Goal: Transaction & Acquisition: Subscribe to service/newsletter

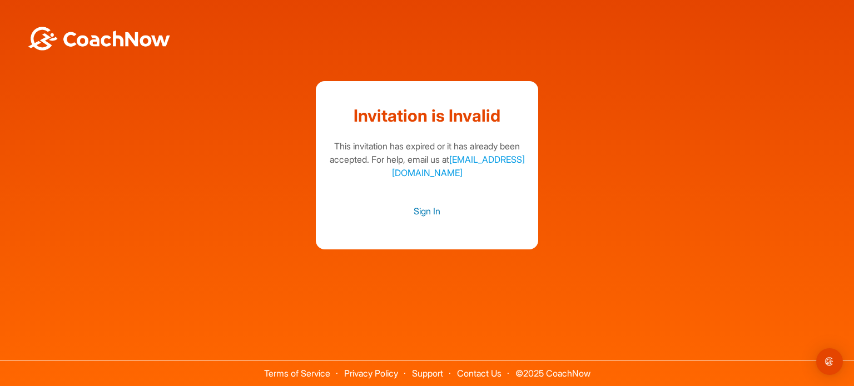
click at [427, 210] on link "Sign In" at bounding box center [427, 211] width 200 height 14
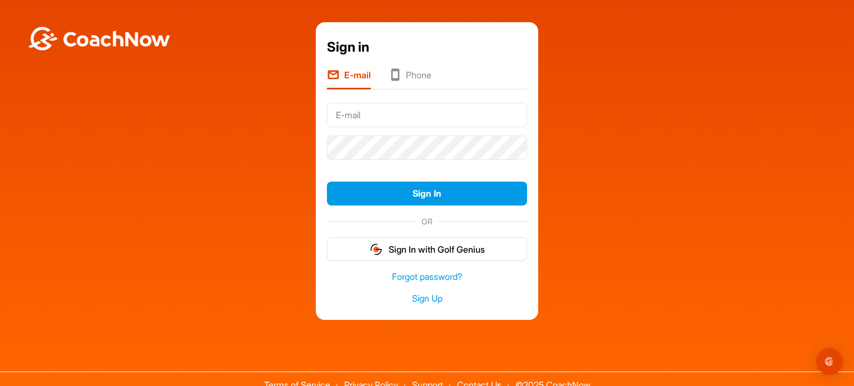
click at [378, 112] on input "text" at bounding box center [427, 115] width 200 height 24
type input "[EMAIL_ADDRESS][DOMAIN_NAME]"
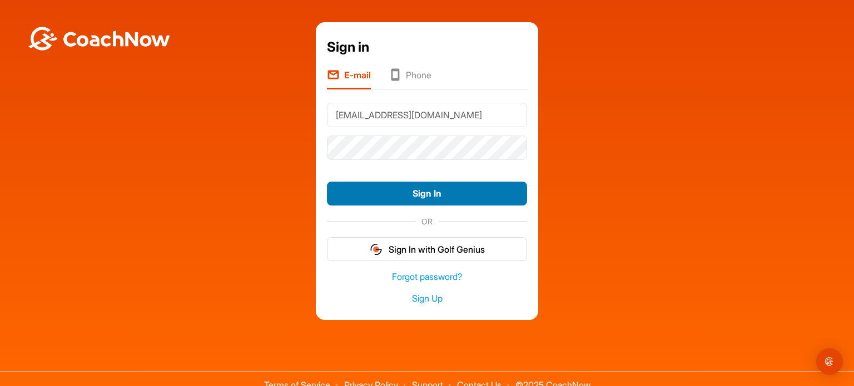
click at [411, 188] on button "Sign In" at bounding box center [427, 194] width 200 height 24
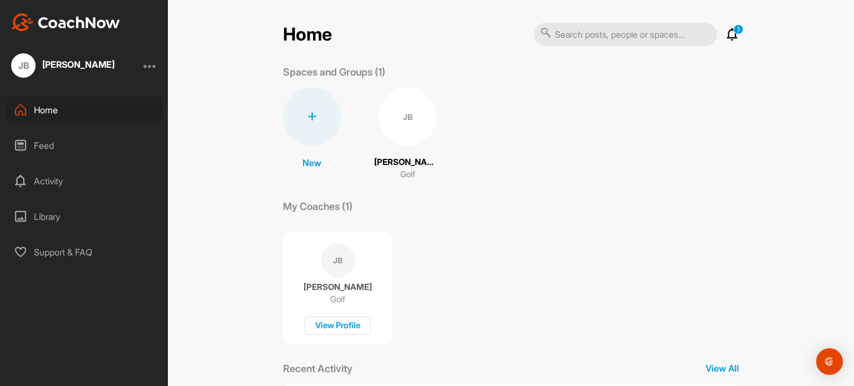
click at [398, 125] on div "JB" at bounding box center [408, 117] width 58 height 58
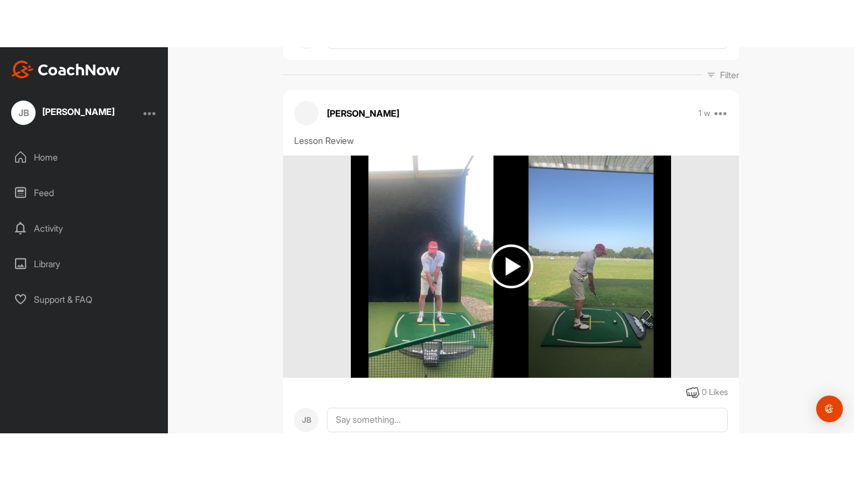
scroll to position [167, 0]
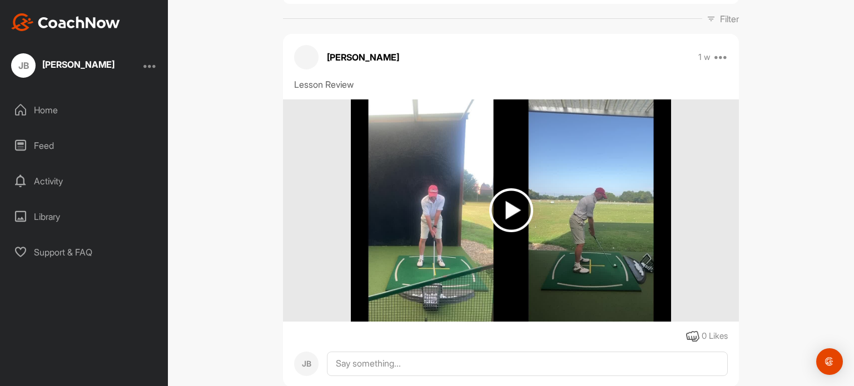
click at [507, 213] on img at bounding box center [511, 210] width 44 height 44
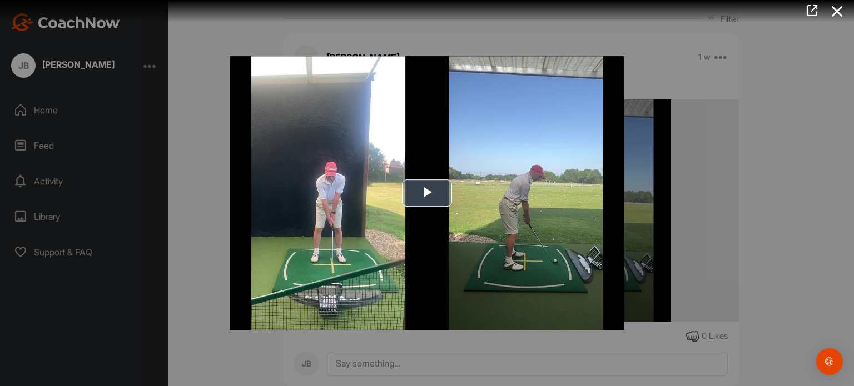
click at [427, 193] on span "Video Player" at bounding box center [427, 193] width 0 height 0
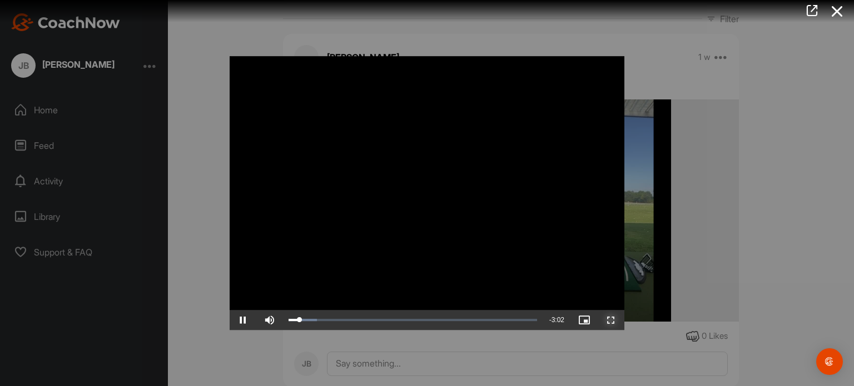
click at [613, 320] on span "Video Player" at bounding box center [611, 320] width 27 height 0
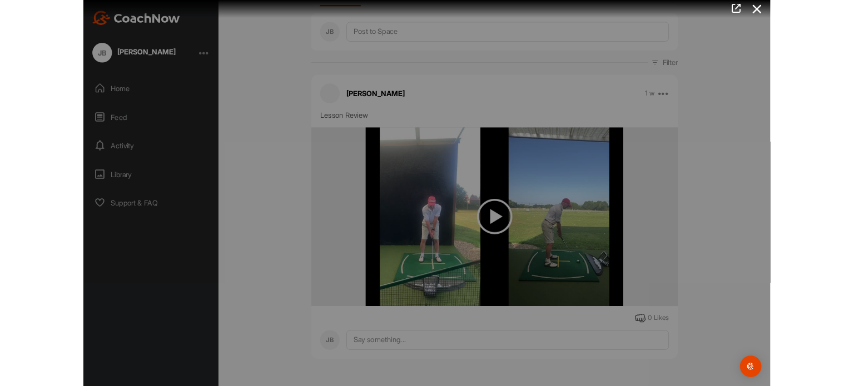
scroll to position [107, 0]
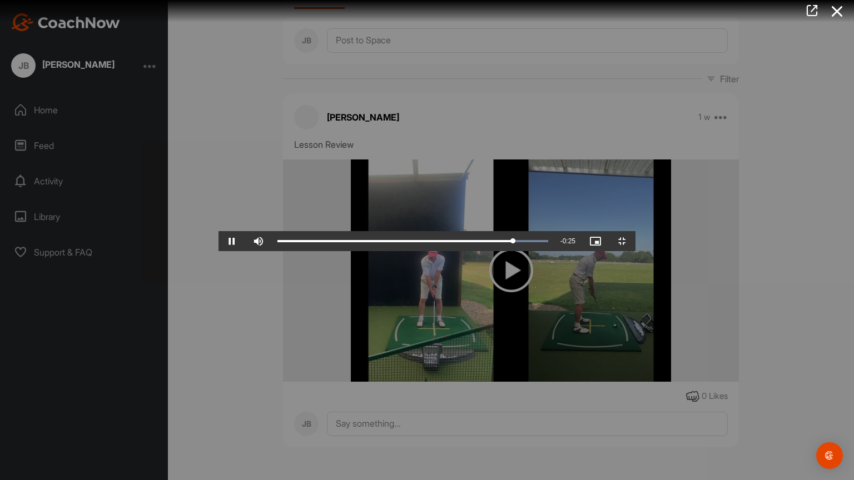
click at [484, 251] on video "Video Player" at bounding box center [427, 240] width 417 height 22
click at [607, 235] on video "Video Player" at bounding box center [427, 240] width 417 height 22
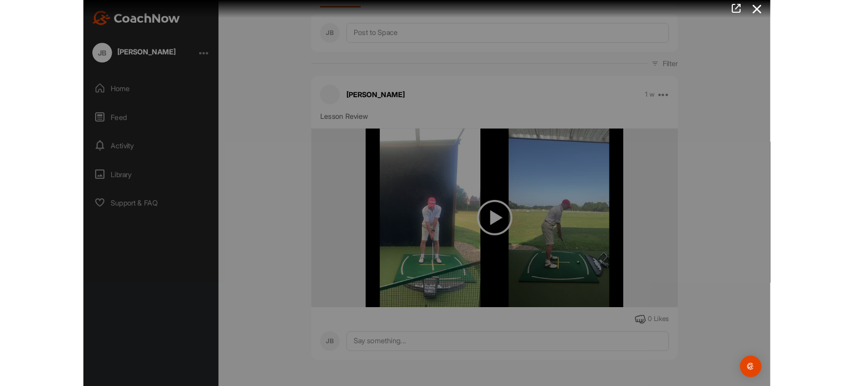
scroll to position [167, 0]
